Goal: Information Seeking & Learning: Learn about a topic

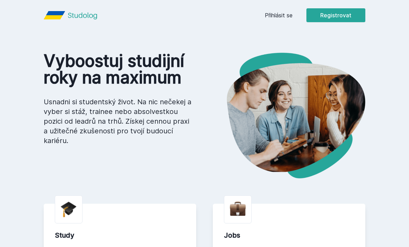
click at [284, 18] on link "Přihlásit se" at bounding box center [279, 15] width 28 height 8
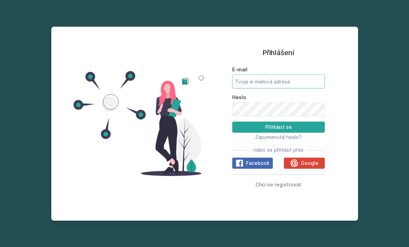
click at [310, 88] on input "E-mail" at bounding box center [278, 82] width 93 height 14
type input "nova49@vse.cz"
click at [215, 127] on div "Přihlášení E-mail nova49@vse.cz Heslo Přihlásit se Zapomenuté heslo? nebo se př…" at bounding box center [279, 124] width 148 height 178
click at [223, 151] on div "Přihlášení E-mail nova49@vse.cz Heslo Přihlásit se Zapomenuté heslo? nebo se př…" at bounding box center [279, 124] width 148 height 178
click at [306, 133] on button "Přihlásit se" at bounding box center [278, 127] width 93 height 11
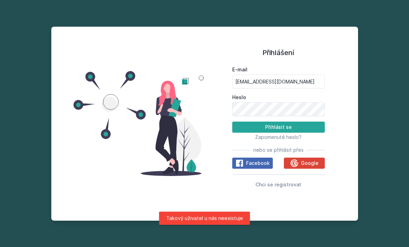
click at [286, 188] on span "Chci se registrovat" at bounding box center [279, 185] width 46 height 6
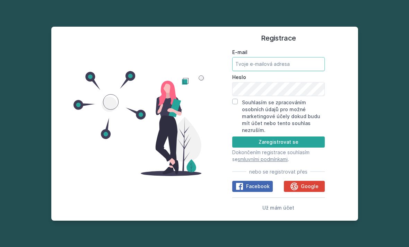
click at [295, 71] on input "E-mail" at bounding box center [278, 64] width 93 height 14
type input "nova49@vse.cz"
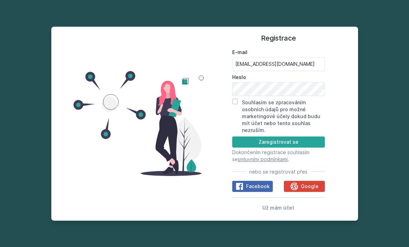
click at [214, 138] on div "Registrace E-mail nova49@vse.cz Heslo Souhlasím se zpracováním osobních údajů p…" at bounding box center [279, 124] width 148 height 178
click at [226, 135] on div "Registrace E-mail nova49@vse.cz Heslo Souhlasím se zpracováním osobních údajů p…" at bounding box center [279, 124] width 148 height 178
click at [309, 148] on button "Zaregistrovat se" at bounding box center [278, 142] width 93 height 11
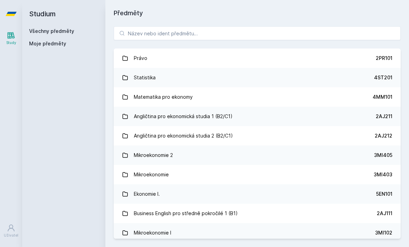
click at [44, 29] on link "Všechny předměty" at bounding box center [51, 31] width 45 height 6
click at [43, 49] on div "Moje předměty" at bounding box center [63, 45] width 69 height 10
click at [43, 42] on span "Moje předměty" at bounding box center [47, 43] width 37 height 7
click at [44, 34] on link "Všechny předměty" at bounding box center [51, 31] width 45 height 6
click at [43, 45] on span "Moje předměty" at bounding box center [47, 43] width 37 height 7
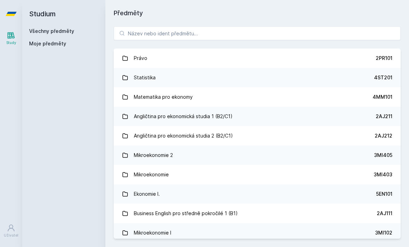
click at [9, 38] on icon at bounding box center [11, 35] width 7 height 7
click at [382, 55] on div "2PR101" at bounding box center [384, 58] width 17 height 7
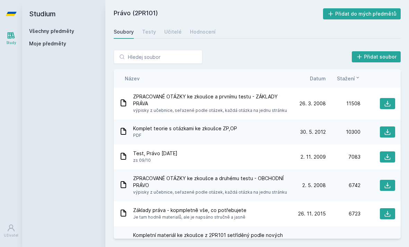
click at [174, 28] on div "Učitelé" at bounding box center [172, 31] width 17 height 7
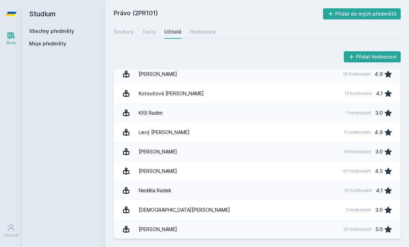
scroll to position [296, 0]
click at [352, 165] on div "61 hodnocení 4.5" at bounding box center [365, 172] width 53 height 14
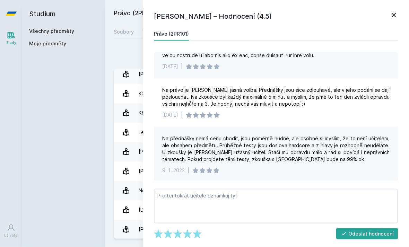
scroll to position [414, 0]
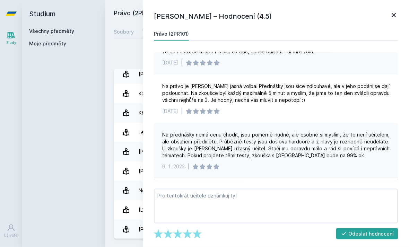
click at [394, 15] on icon at bounding box center [394, 15] width 4 height 4
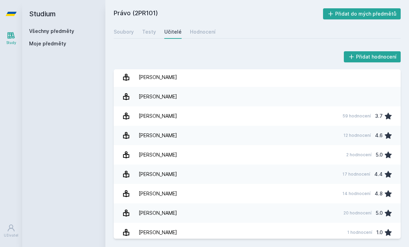
scroll to position [27, 0]
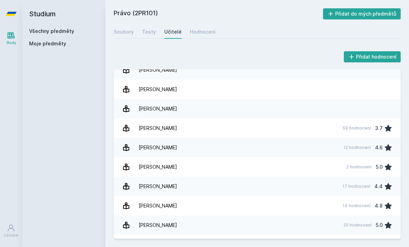
click at [203, 28] on div "Hodnocení" at bounding box center [203, 31] width 26 height 7
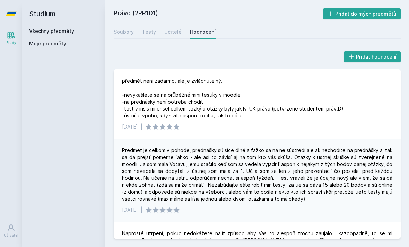
click at [146, 28] on div "Testy" at bounding box center [149, 31] width 14 height 7
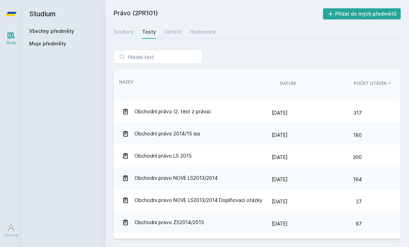
scroll to position [87, 0]
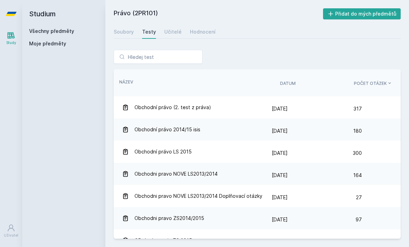
click at [120, 28] on div "Soubory" at bounding box center [124, 31] width 20 height 7
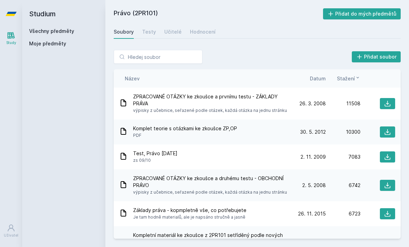
click at [355, 75] on icon at bounding box center [358, 78] width 6 height 6
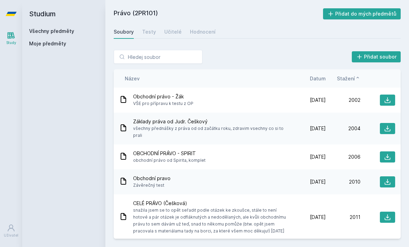
click at [356, 75] on icon at bounding box center [358, 78] width 6 height 6
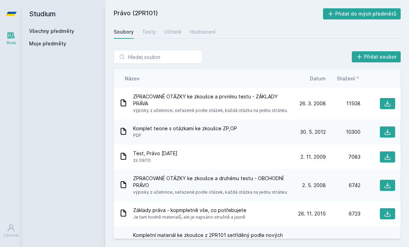
click at [233, 214] on span "Je tam hodně materialů, ale je napsáno stručně a jasně" at bounding box center [189, 217] width 113 height 7
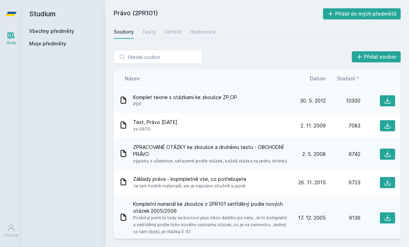
scroll to position [38, 0]
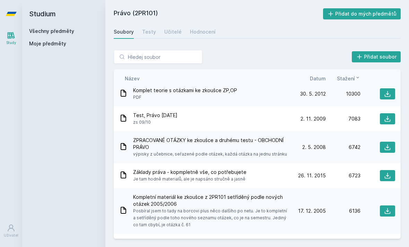
click at [126, 171] on icon at bounding box center [123, 175] width 8 height 8
click at [389, 172] on icon at bounding box center [387, 175] width 7 height 7
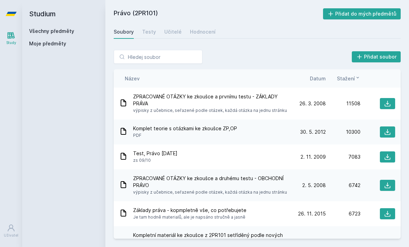
scroll to position [0, 0]
click at [390, 102] on icon at bounding box center [387, 103] width 7 height 7
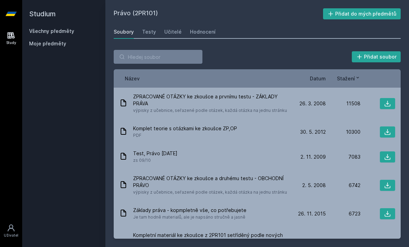
click at [66, 32] on link "Všechny předměty" at bounding box center [51, 31] width 45 height 6
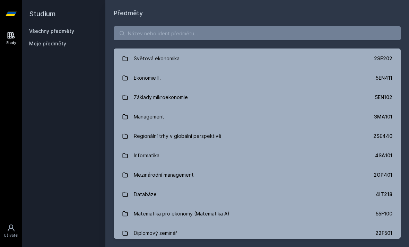
scroll to position [276, 0]
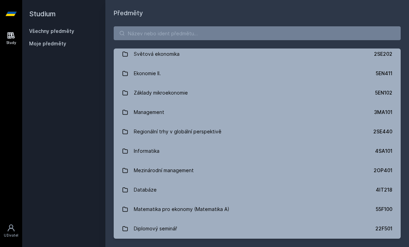
click at [187, 156] on link "Informatika 4SA101" at bounding box center [257, 150] width 287 height 19
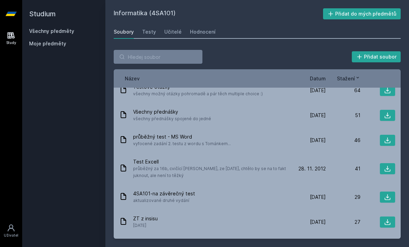
scroll to position [180, 0]
click at [388, 117] on icon at bounding box center [388, 116] width 6 height 6
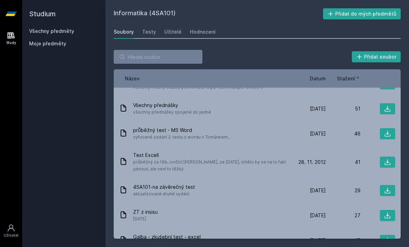
scroll to position [188, 0]
click at [385, 106] on icon at bounding box center [387, 108] width 7 height 7
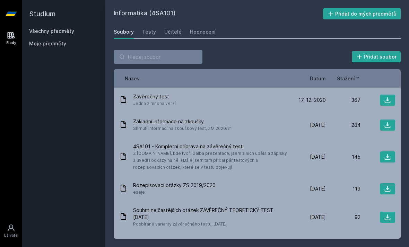
scroll to position [0, 0]
